Goal: Task Accomplishment & Management: Manage account settings

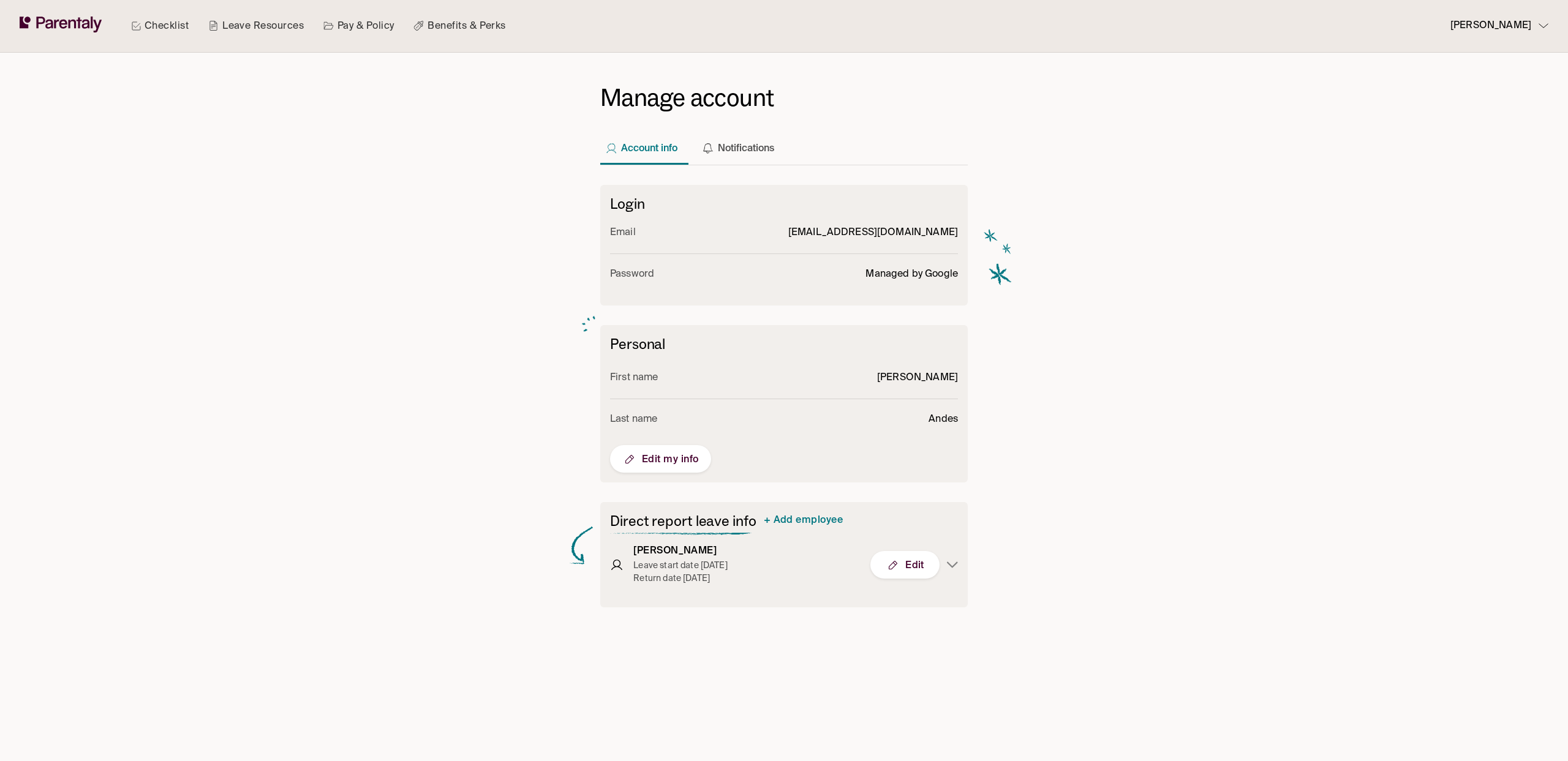
click at [344, 27] on link "Pay & Policy" at bounding box center [359, 26] width 76 height 52
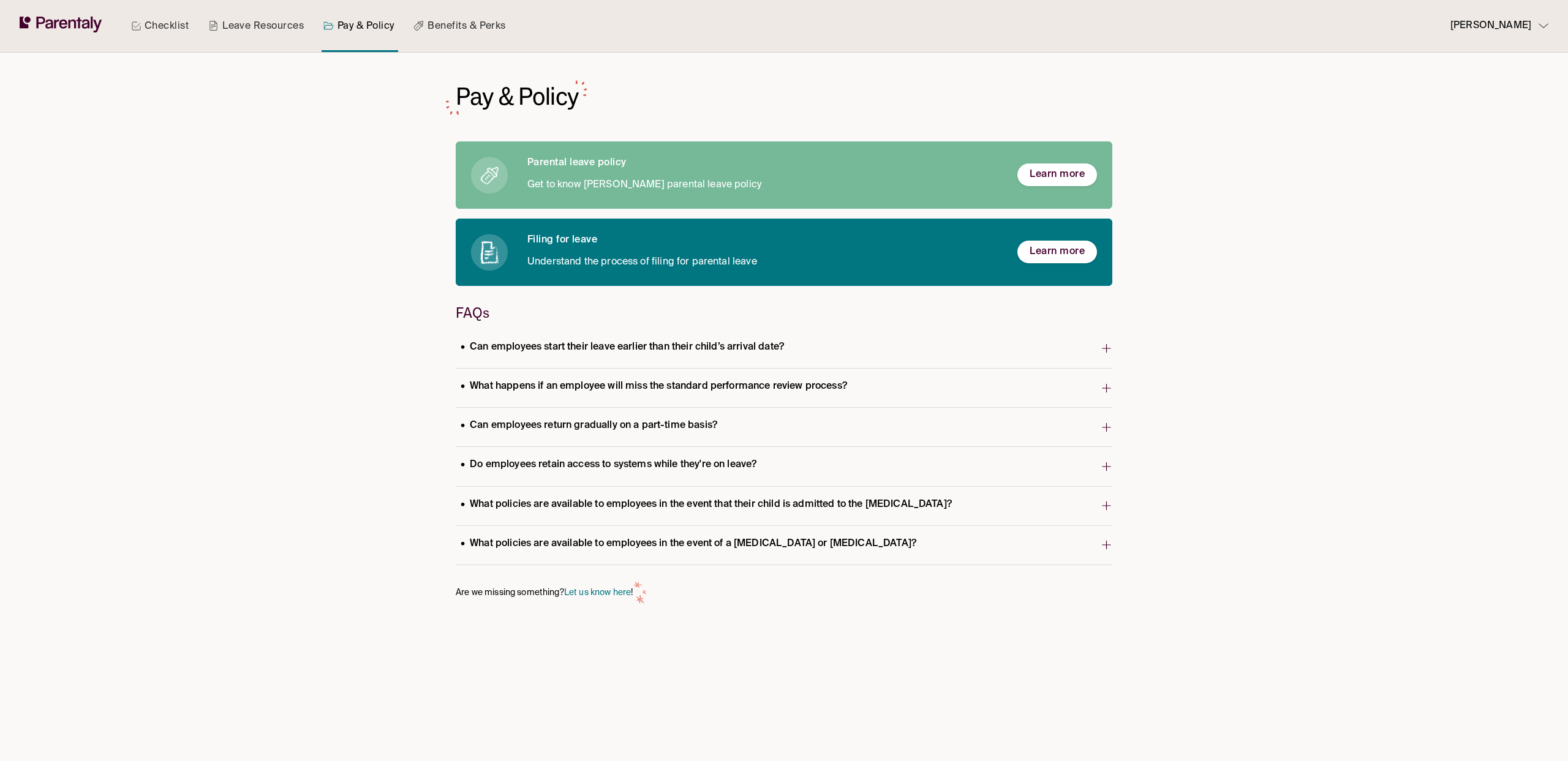
click at [628, 395] on p "What happens if an employee will miss the standard performance review process?" at bounding box center [653, 387] width 396 height 17
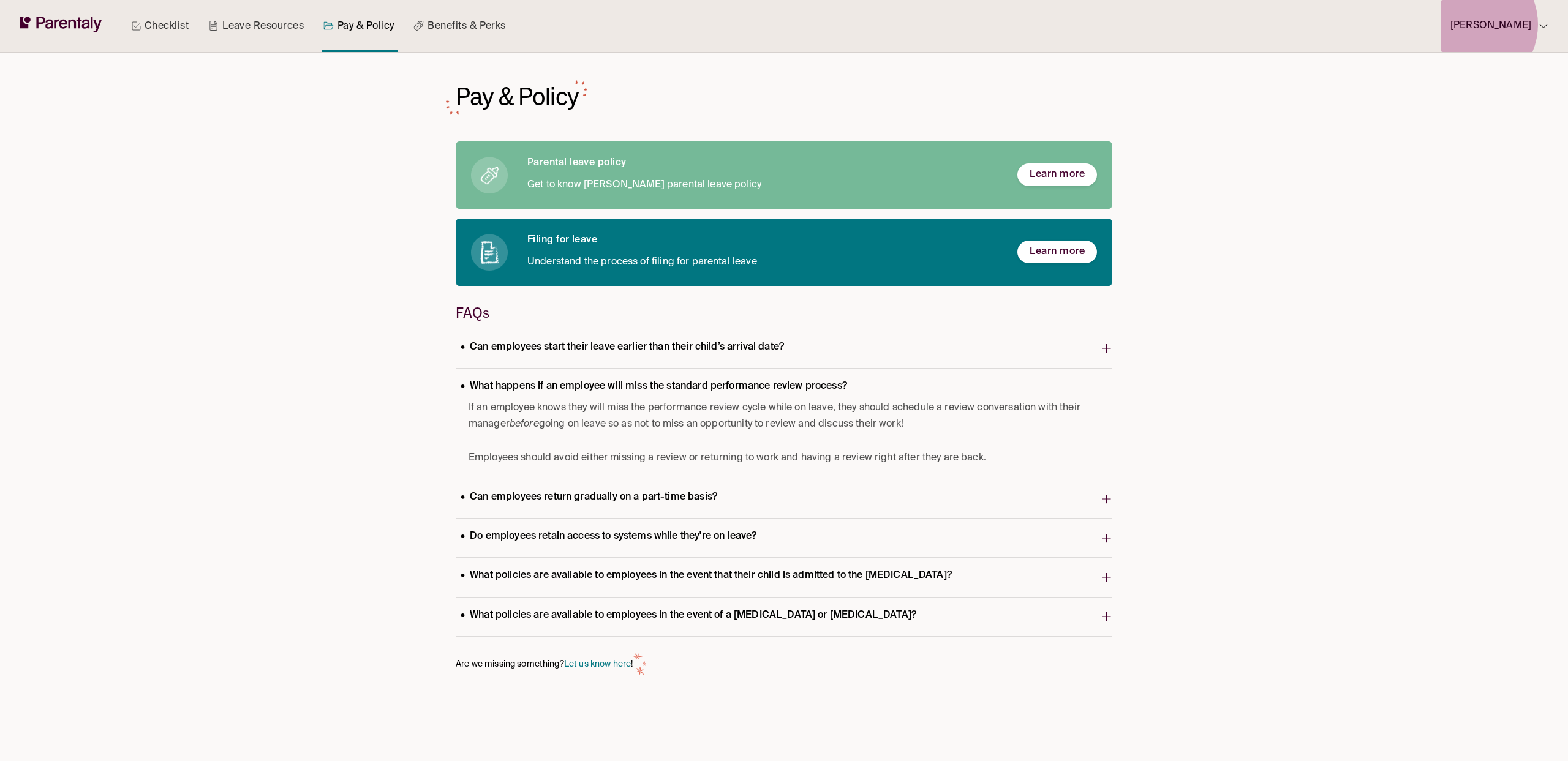
click at [1484, 24] on p "Rachel Andes" at bounding box center [1490, 26] width 81 height 17
click at [1472, 96] on p "Log out" at bounding box center [1478, 90] width 30 height 13
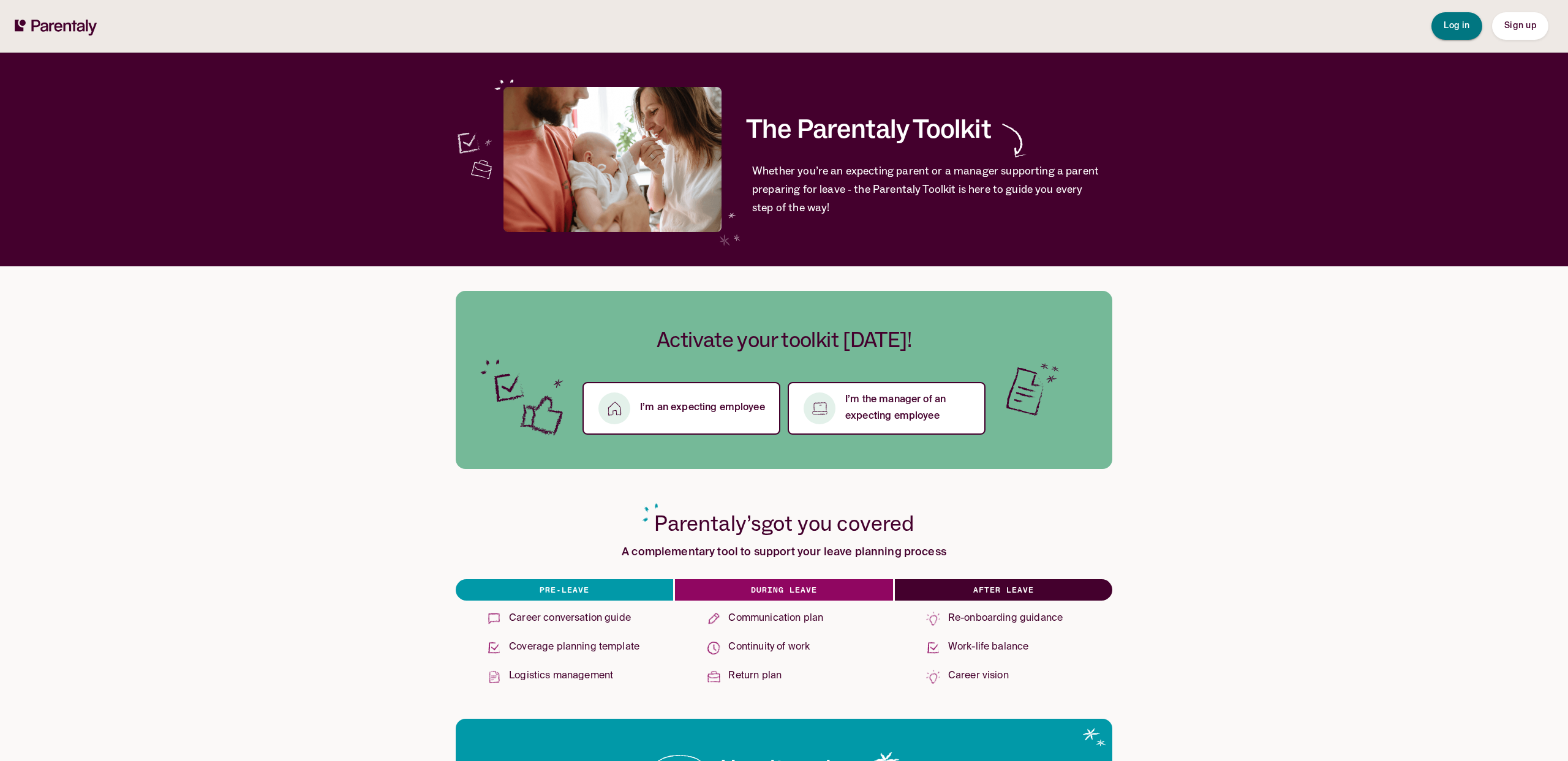
click at [1467, 18] on button "Log in" at bounding box center [1456, 26] width 51 height 27
